Goal: Task Accomplishment & Management: Manage account settings

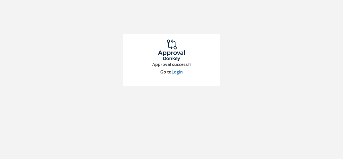
click at [179, 75] on div "Approval success Go to Login" at bounding box center [171, 60] width 96 height 52
click at [177, 72] on link "Login" at bounding box center [176, 72] width 11 height 6
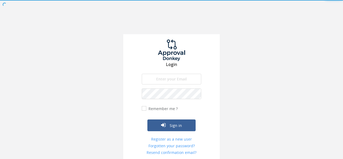
type input "[EMAIL_ADDRESS][DOMAIN_NAME]"
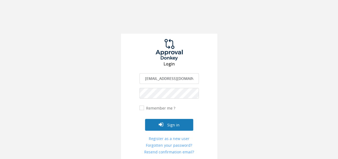
click at [179, 124] on button "Sign in" at bounding box center [169, 125] width 48 height 12
